Goal: Navigation & Orientation: Find specific page/section

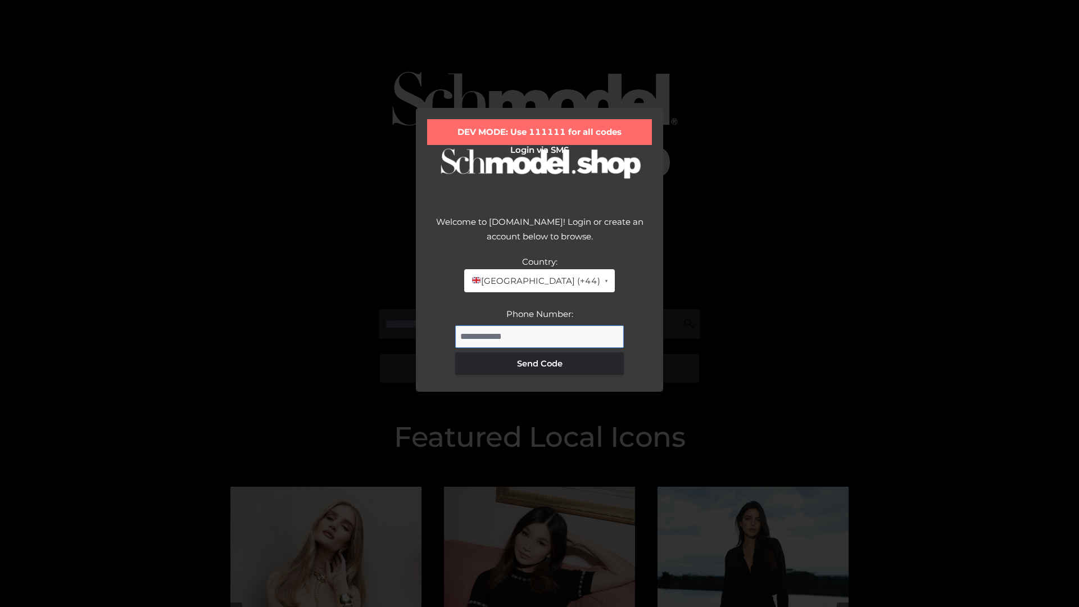
click at [539, 336] on input "Phone Number:" at bounding box center [539, 336] width 169 height 22
type input "**********"
click at [539, 363] on button "Send Code" at bounding box center [539, 363] width 169 height 22
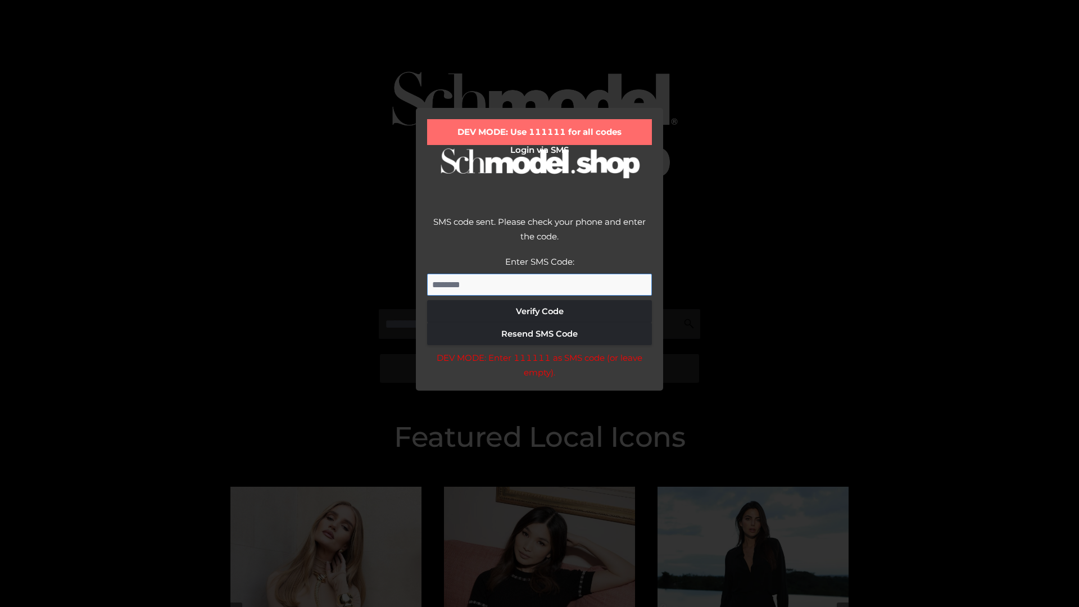
click at [539, 284] on input "Enter SMS Code:" at bounding box center [539, 285] width 225 height 22
type input "******"
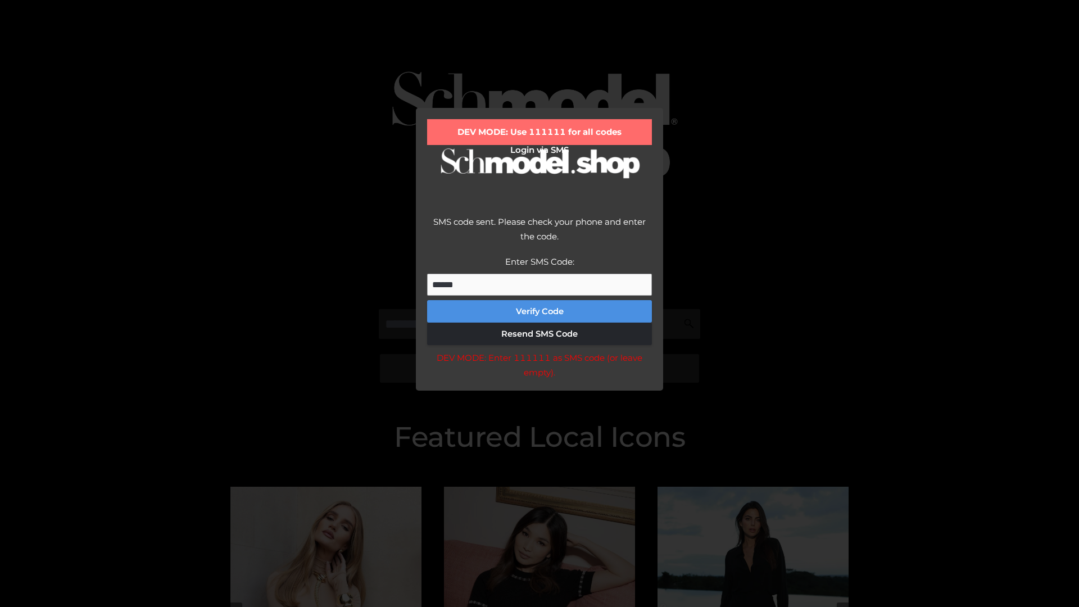
click at [539, 311] on button "Verify Code" at bounding box center [539, 311] width 225 height 22
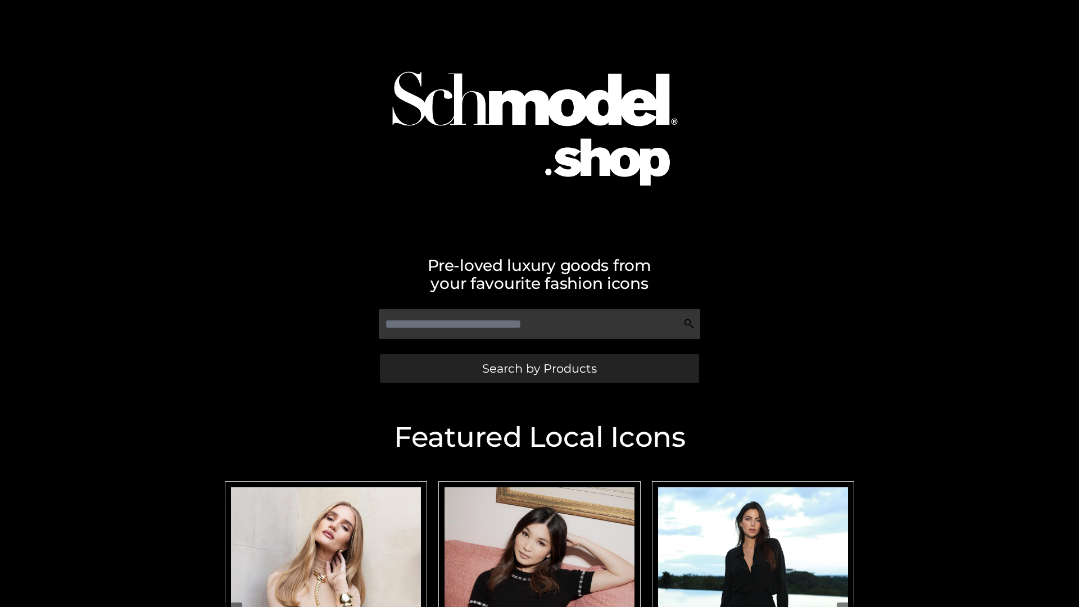
click at [539, 368] on span "Search by Products" at bounding box center [539, 368] width 115 height 12
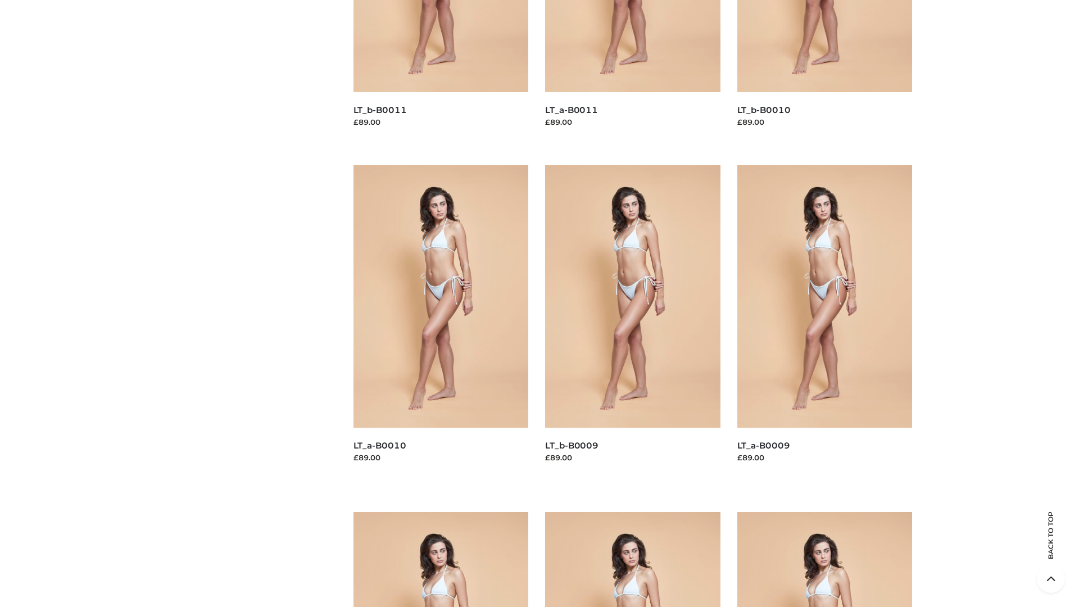
scroll to position [2962, 0]
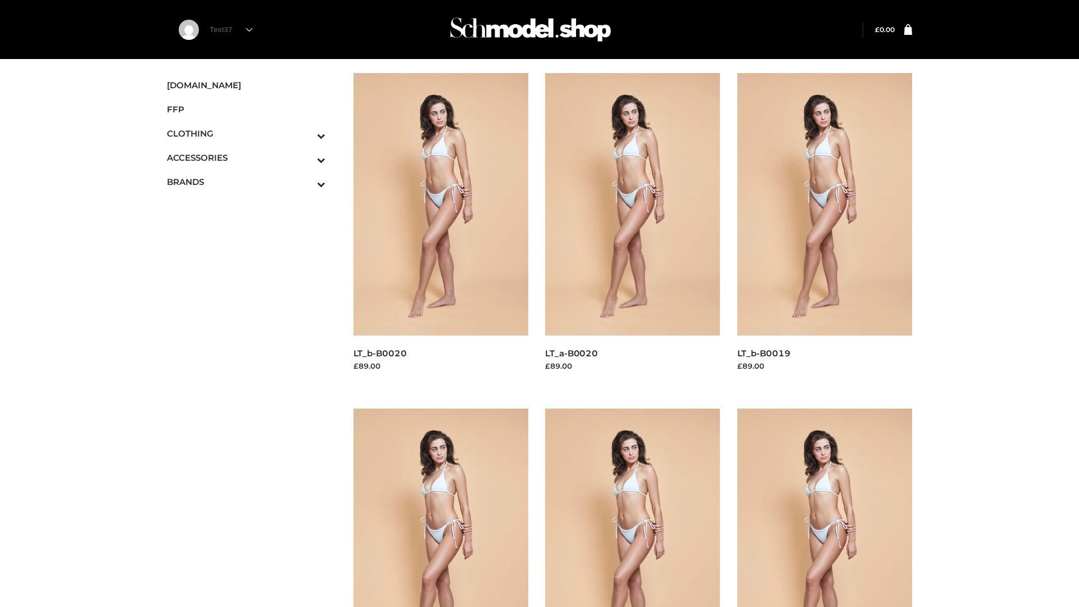
scroll to position [915, 0]
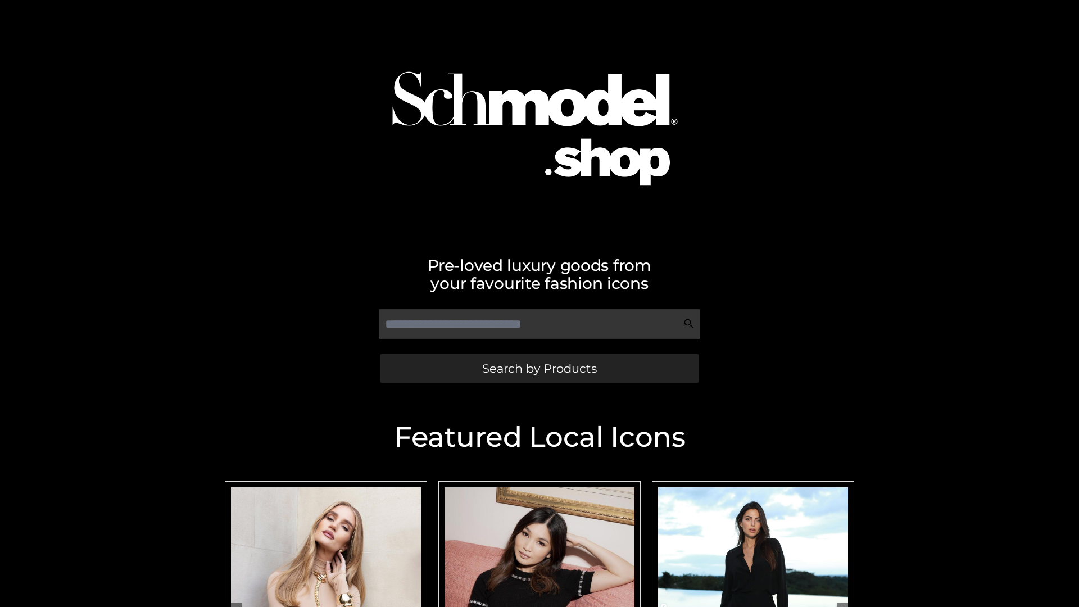
click at [539, 368] on span "Search by Products" at bounding box center [539, 368] width 115 height 12
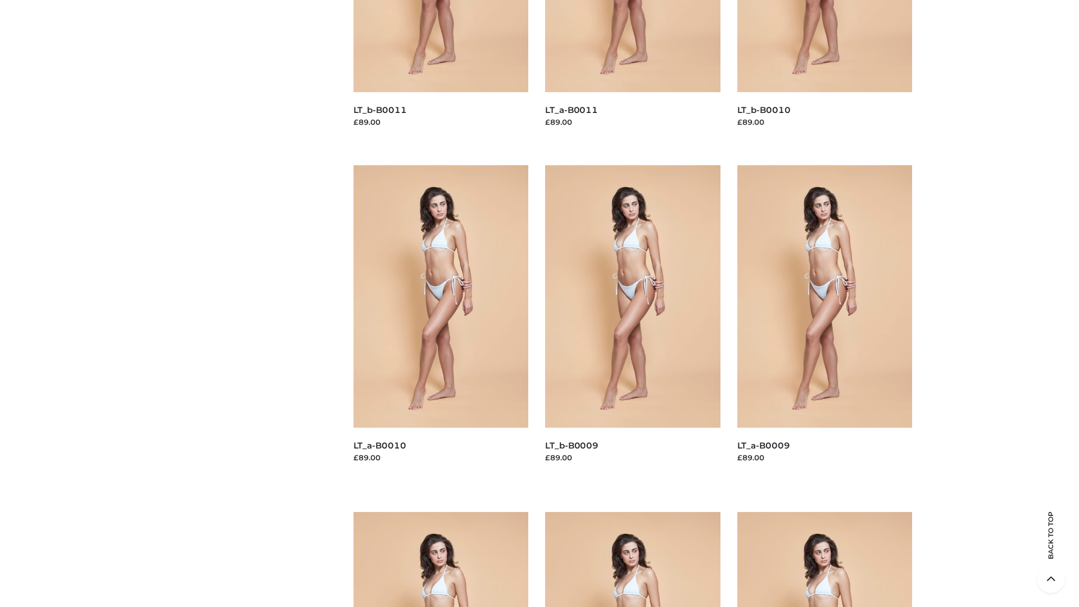
scroll to position [2962, 0]
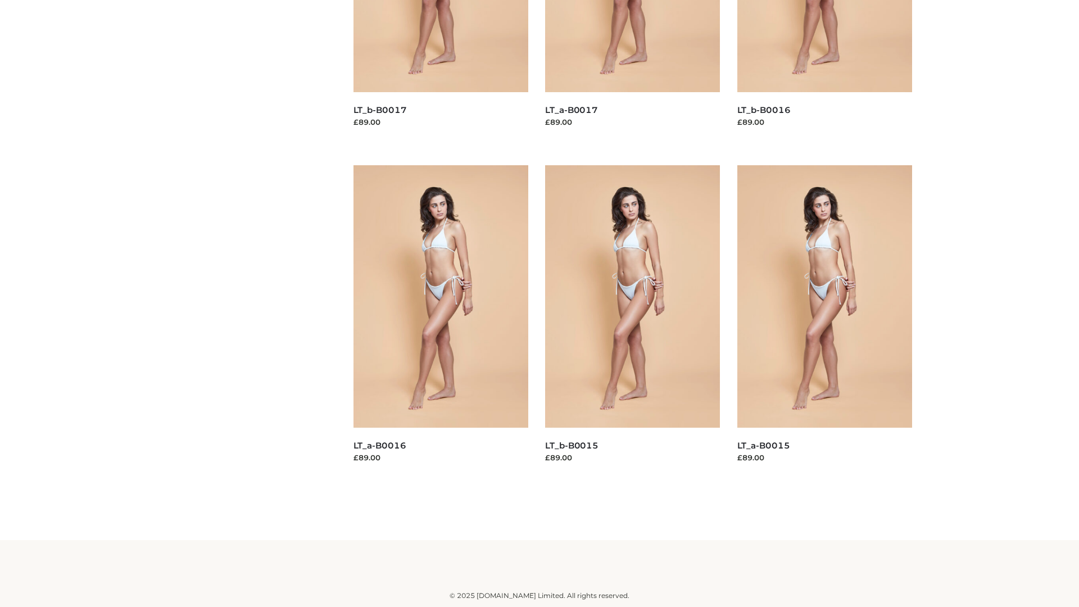
scroll to position [915, 0]
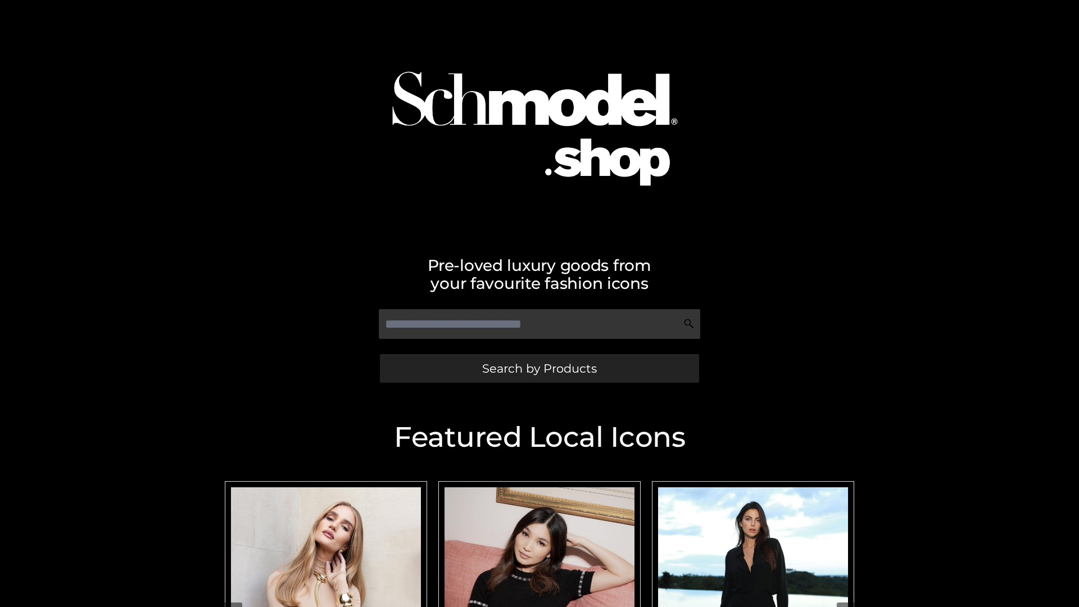
click at [539, 368] on span "Search by Products" at bounding box center [539, 368] width 115 height 12
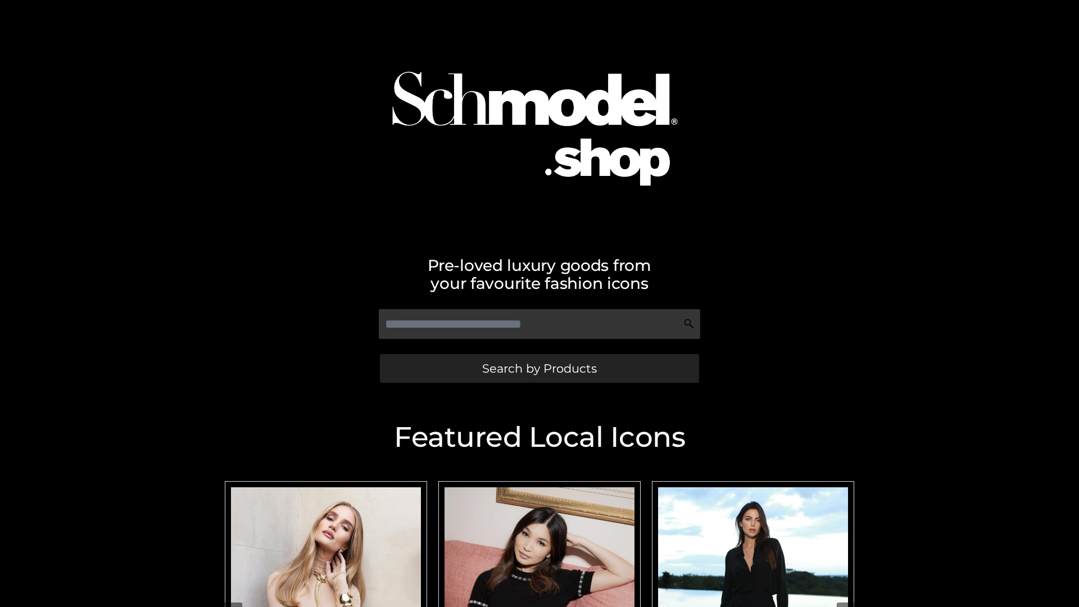
click at [539, 368] on span "Search by Products" at bounding box center [539, 368] width 115 height 12
